Goal: Task Accomplishment & Management: Complete application form

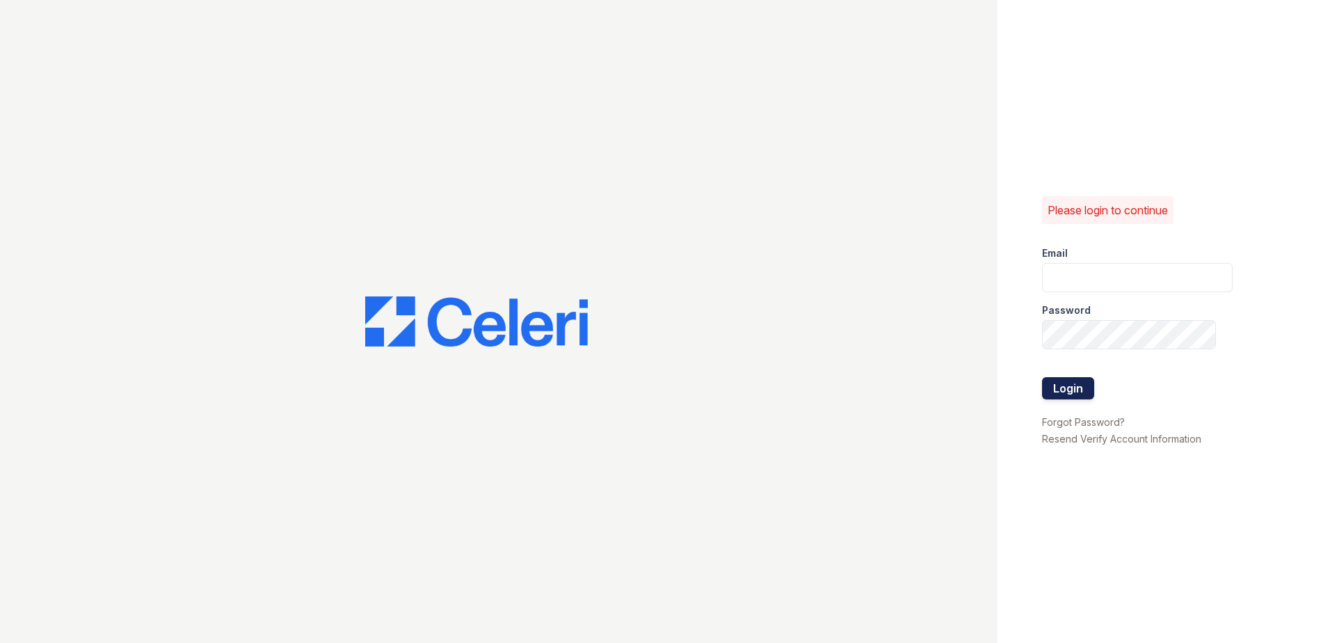
type input "[EMAIL_ADDRESS][DOMAIN_NAME]"
click at [1056, 386] on button "Login" at bounding box center [1068, 388] width 52 height 22
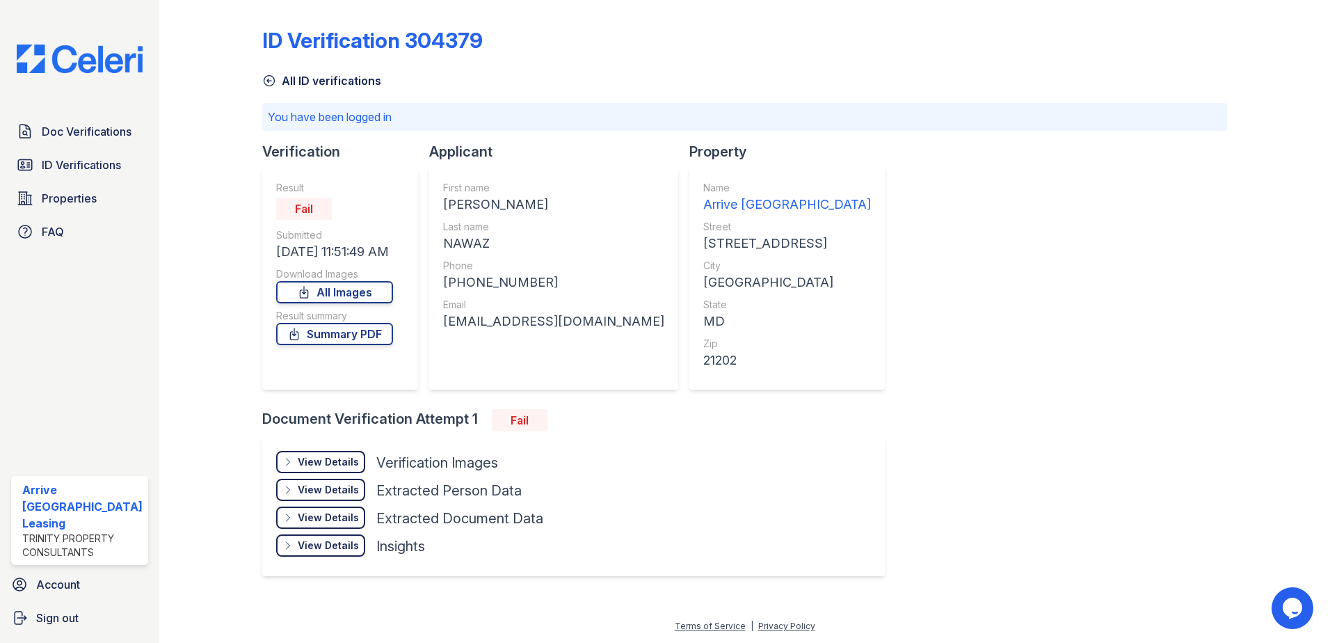
drag, startPoint x: 90, startPoint y: 135, endPoint x: 450, endPoint y: 376, distance: 433.6
click at [90, 135] on span "Doc Verifications" at bounding box center [87, 131] width 90 height 17
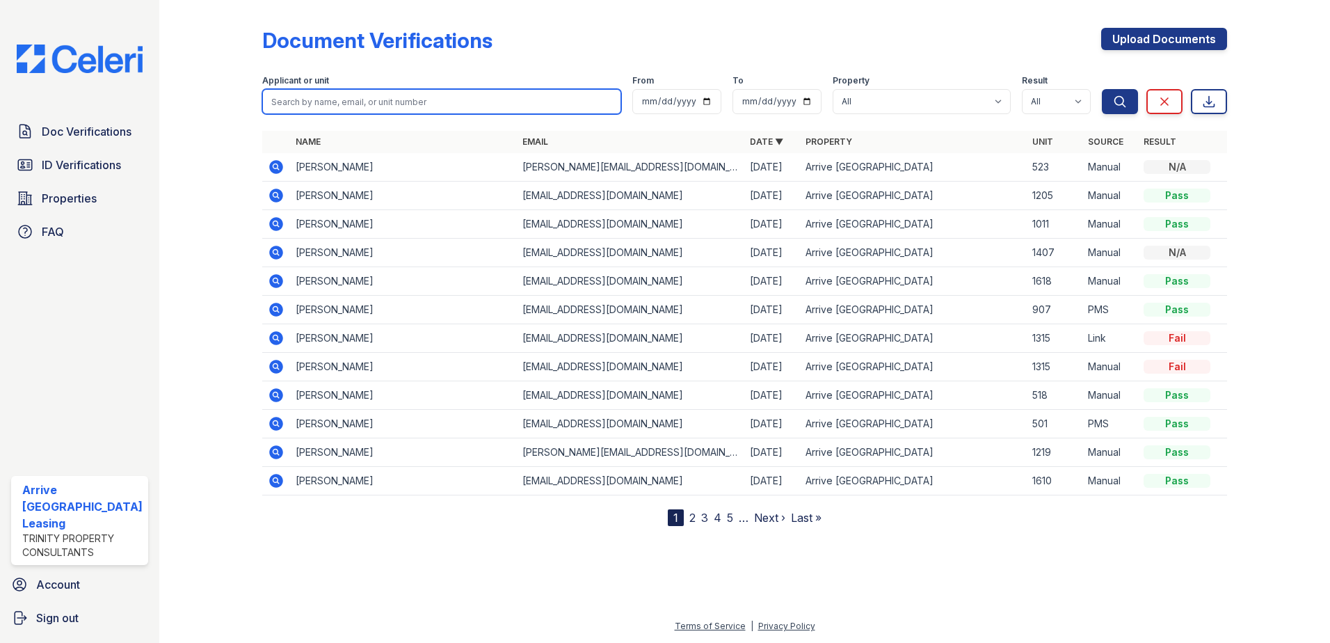
click at [358, 102] on input "search" at bounding box center [442, 101] width 360 height 25
type input "suprit"
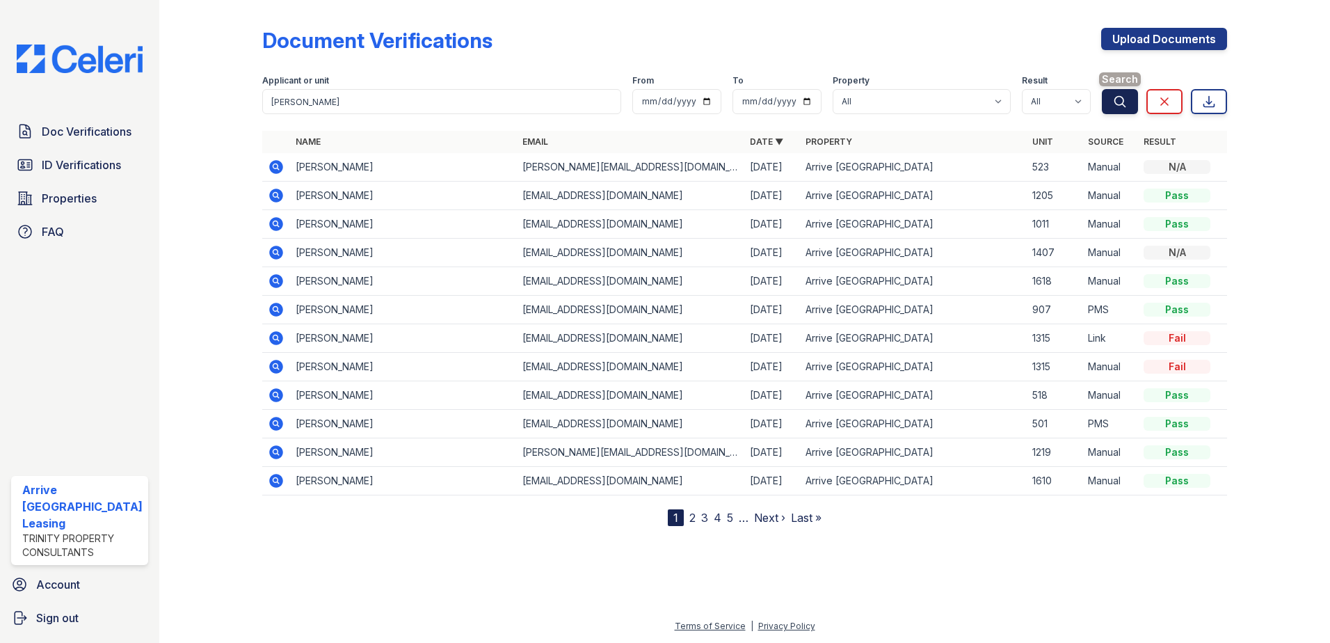
drag, startPoint x: 1129, startPoint y: 100, endPoint x: 1097, endPoint y: 124, distance: 40.3
click at [1129, 100] on button "Search" at bounding box center [1120, 101] width 36 height 25
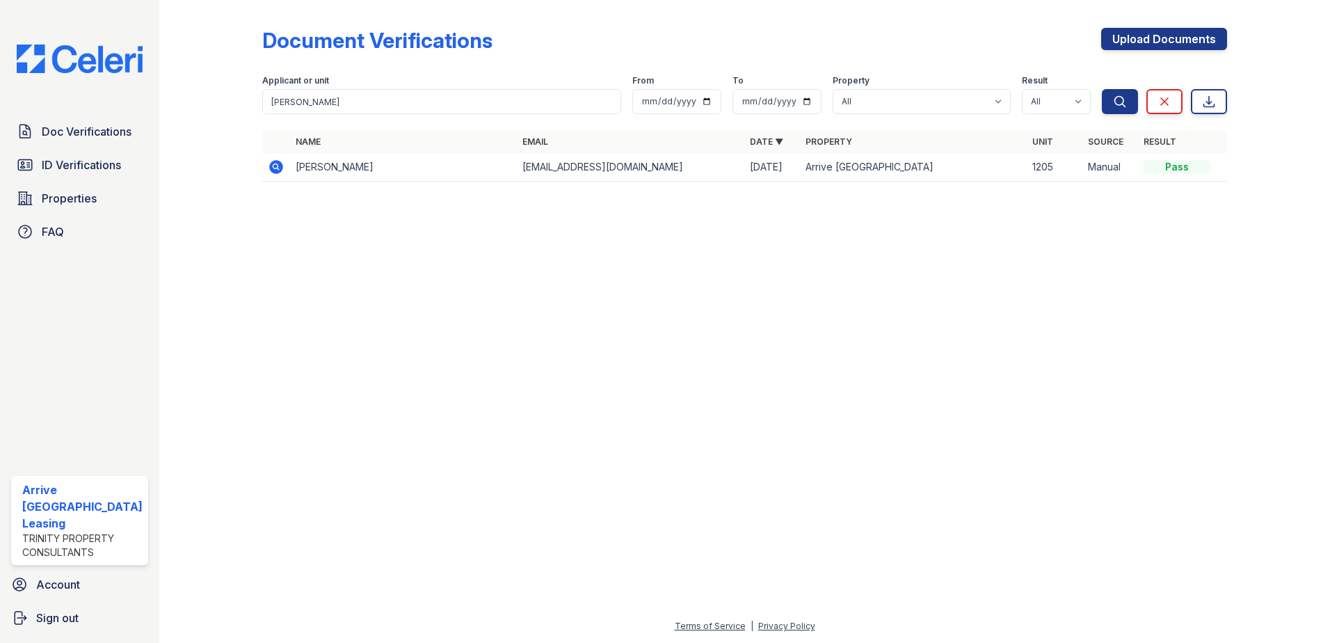
click at [274, 166] on icon at bounding box center [274, 165] width 3 height 3
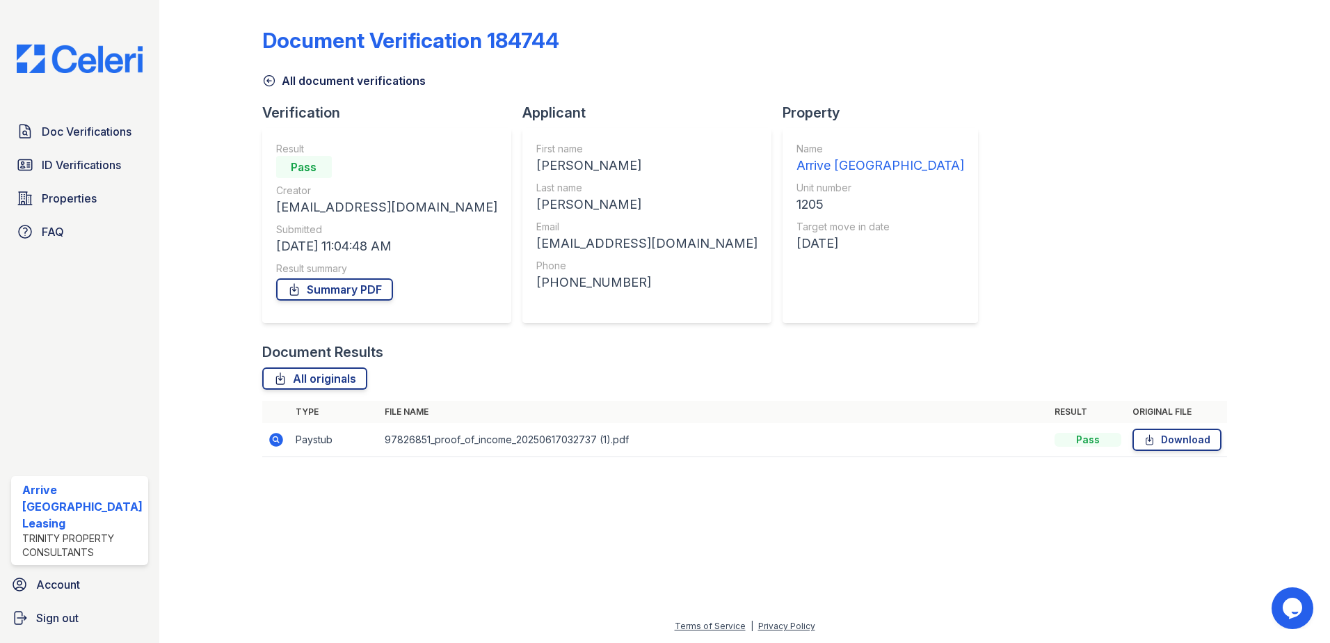
click at [266, 79] on icon at bounding box center [269, 81] width 14 height 14
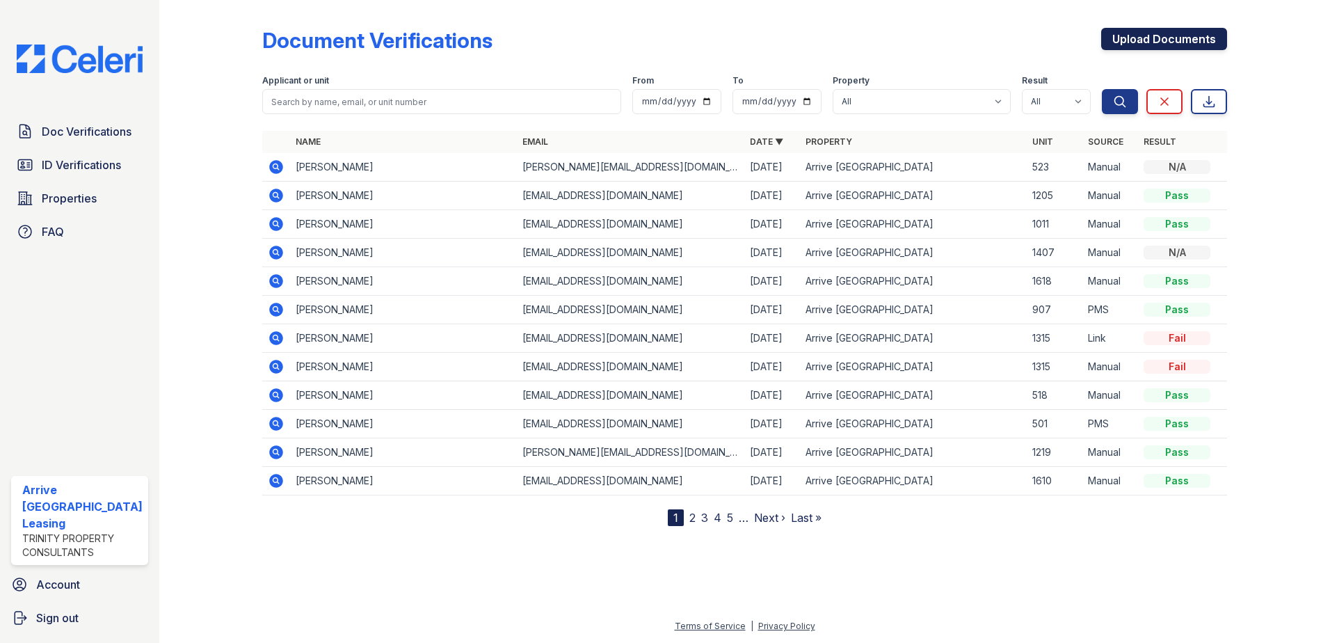
click at [1156, 38] on link "Upload Documents" at bounding box center [1164, 39] width 126 height 22
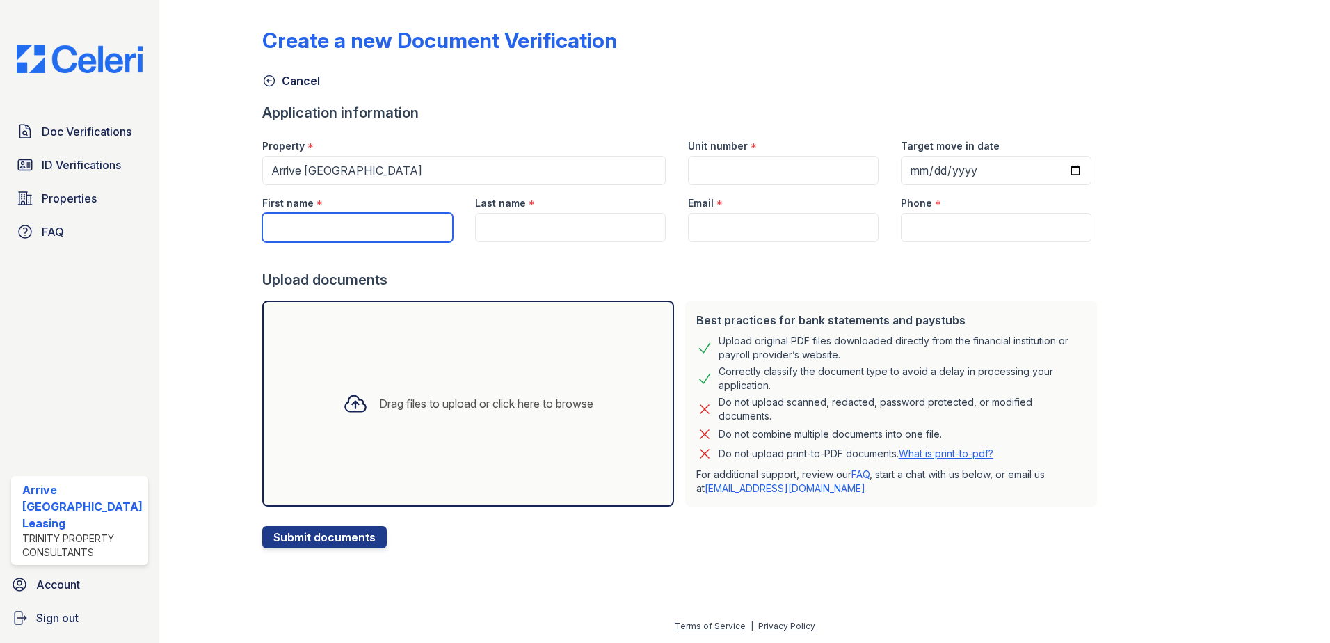
click at [325, 219] on input "First name" at bounding box center [357, 227] width 191 height 29
type input "Suprit"
type input "1205"
type input "2025-08-11"
type input "Shadangi"
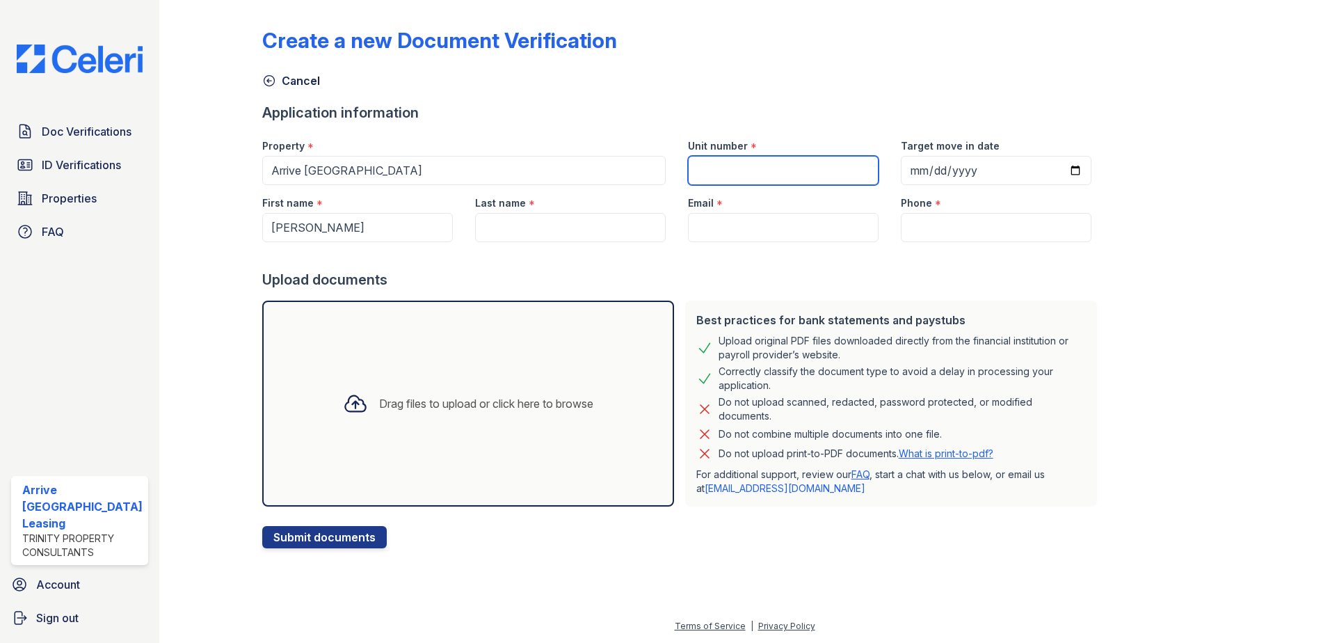
type input "supritshadangi1@gmail.com"
type input "610-316-7735"
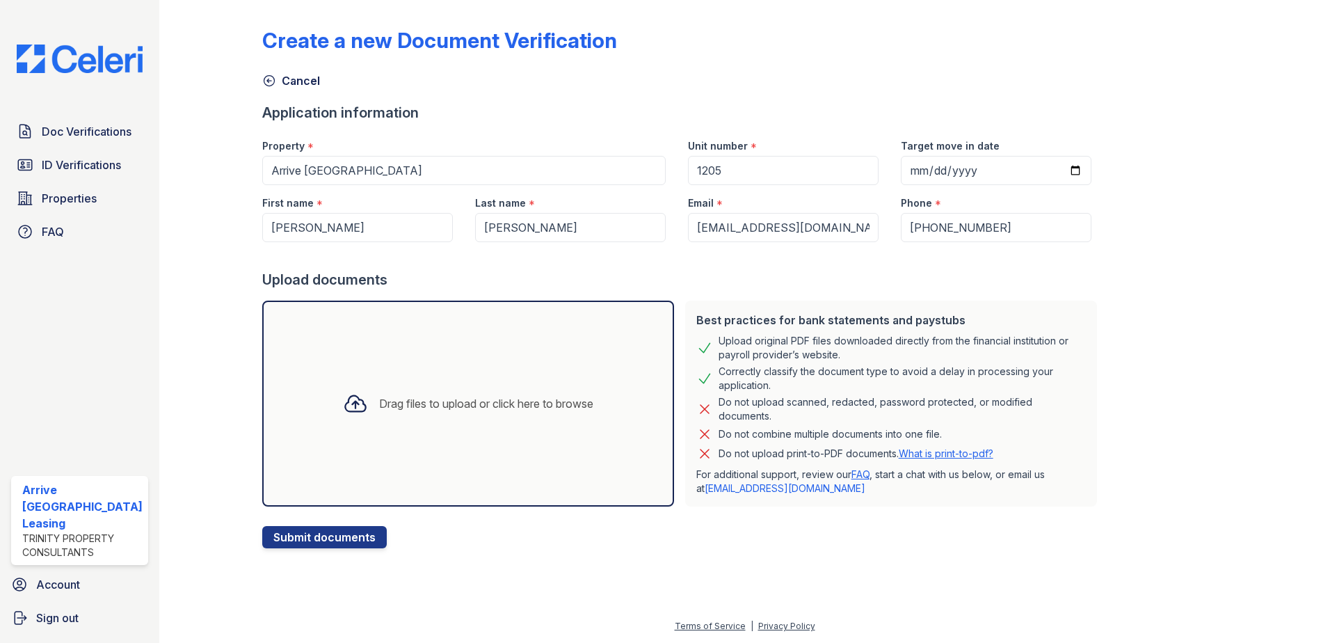
click at [405, 394] on div "Drag files to upload or click here to browse" at bounding box center [468, 403] width 273 height 47
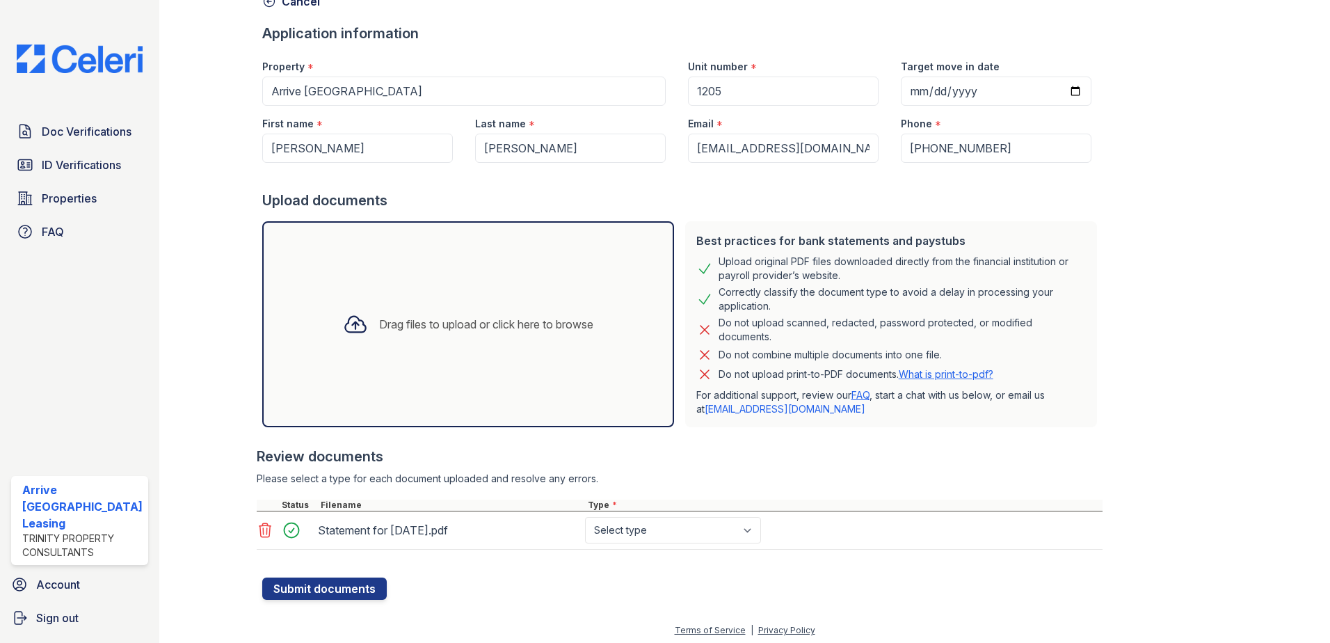
scroll to position [83, 0]
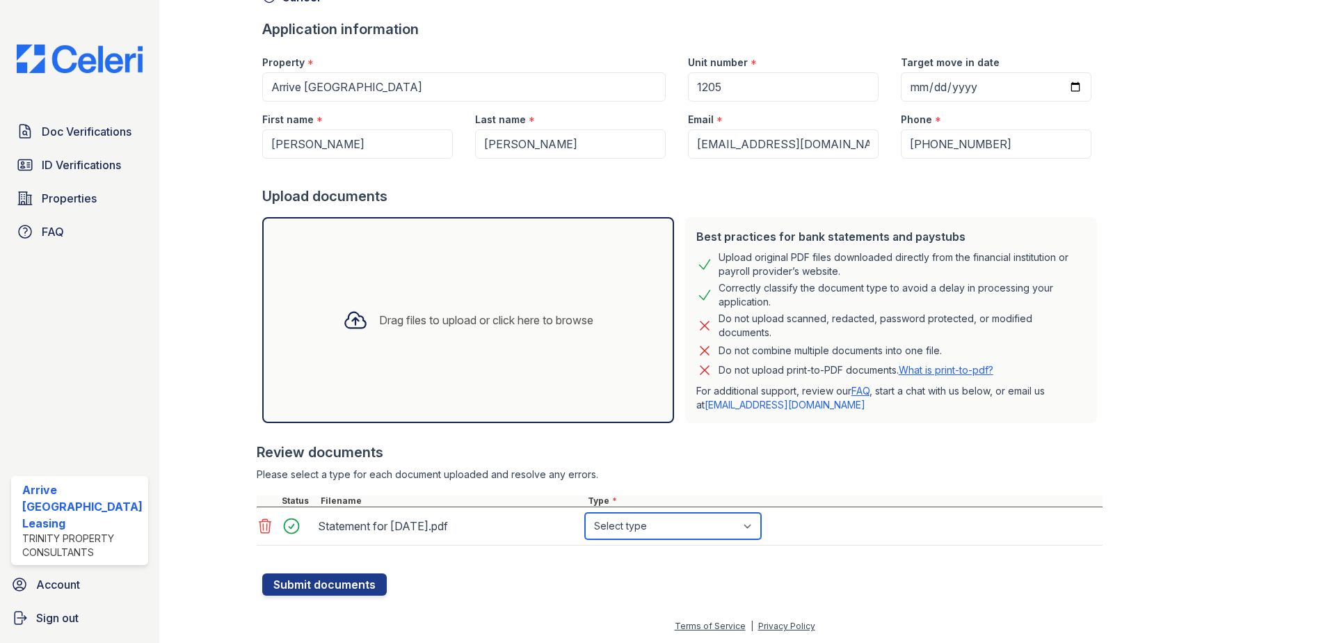
drag, startPoint x: 648, startPoint y: 523, endPoint x: 647, endPoint y: 513, distance: 10.5
click at [648, 523] on select "Select type Paystub Bank Statement Offer Letter Tax Documents Benefit Award Let…" at bounding box center [673, 526] width 176 height 26
select select "paystub"
click at [585, 513] on select "Select type Paystub Bank Statement Offer Letter Tax Documents Benefit Award Let…" at bounding box center [673, 526] width 176 height 26
click at [344, 586] on button "Submit documents" at bounding box center [324, 584] width 124 height 22
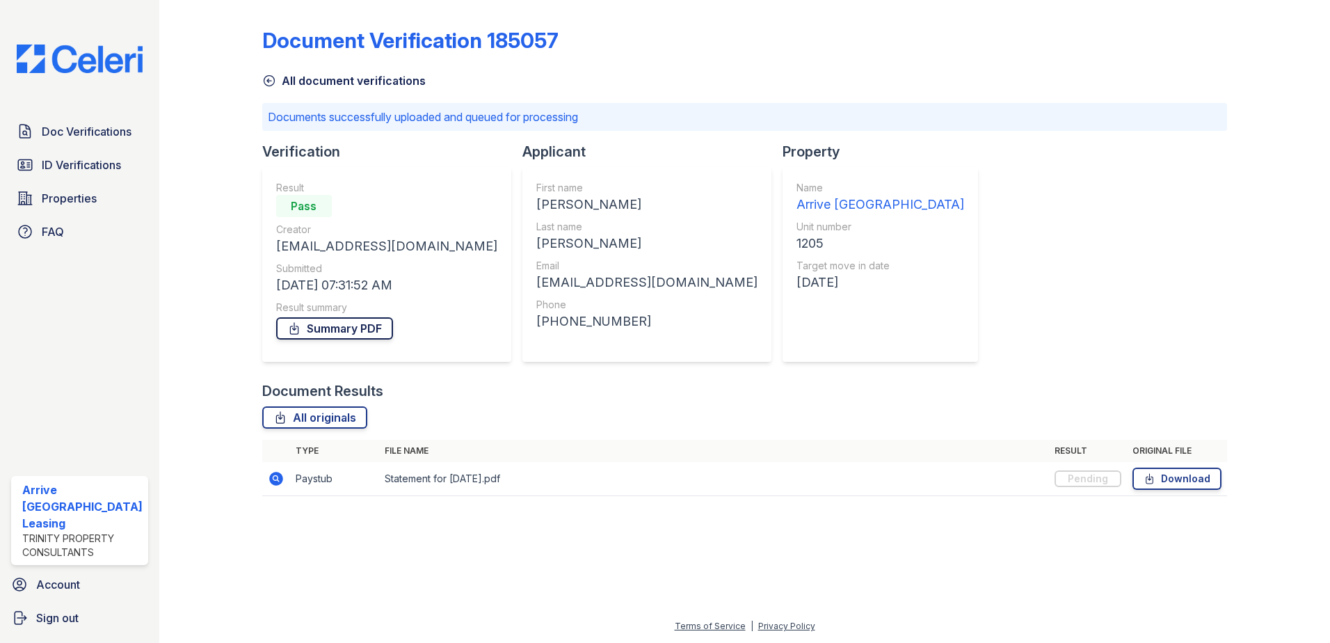
click at [337, 330] on link "Summary PDF" at bounding box center [334, 328] width 117 height 22
